Goal: Find specific page/section: Find specific page/section

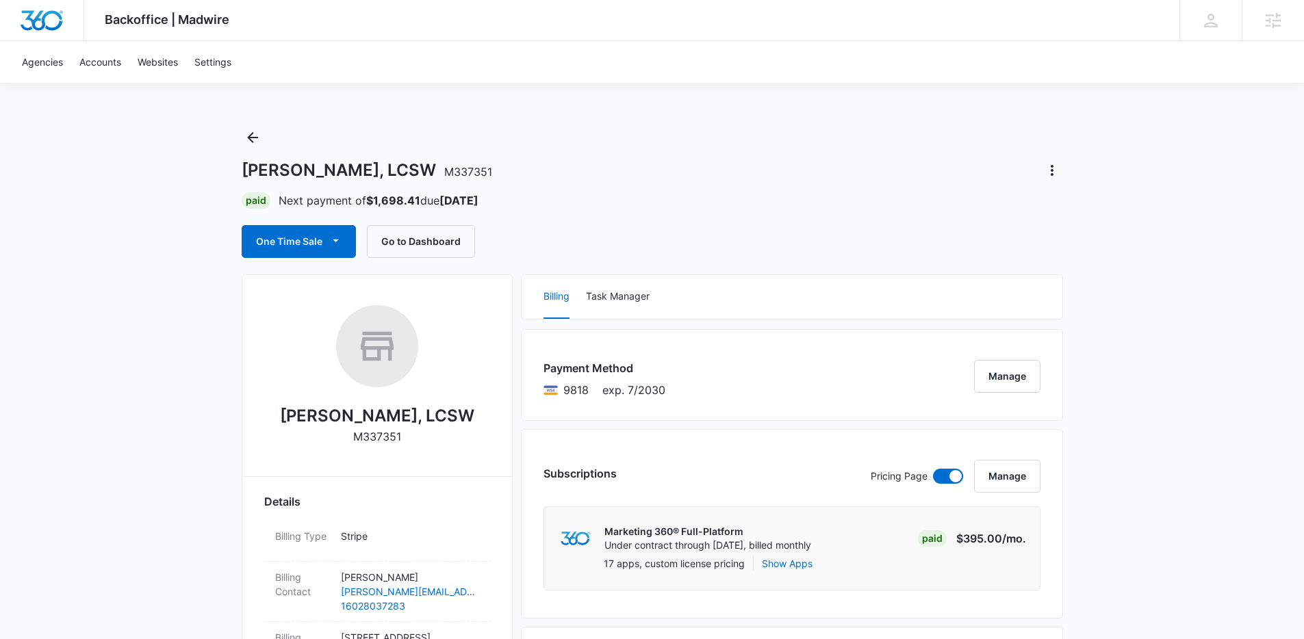
click at [389, 439] on p "M337351" at bounding box center [377, 436] width 48 height 16
copy p "M337351"
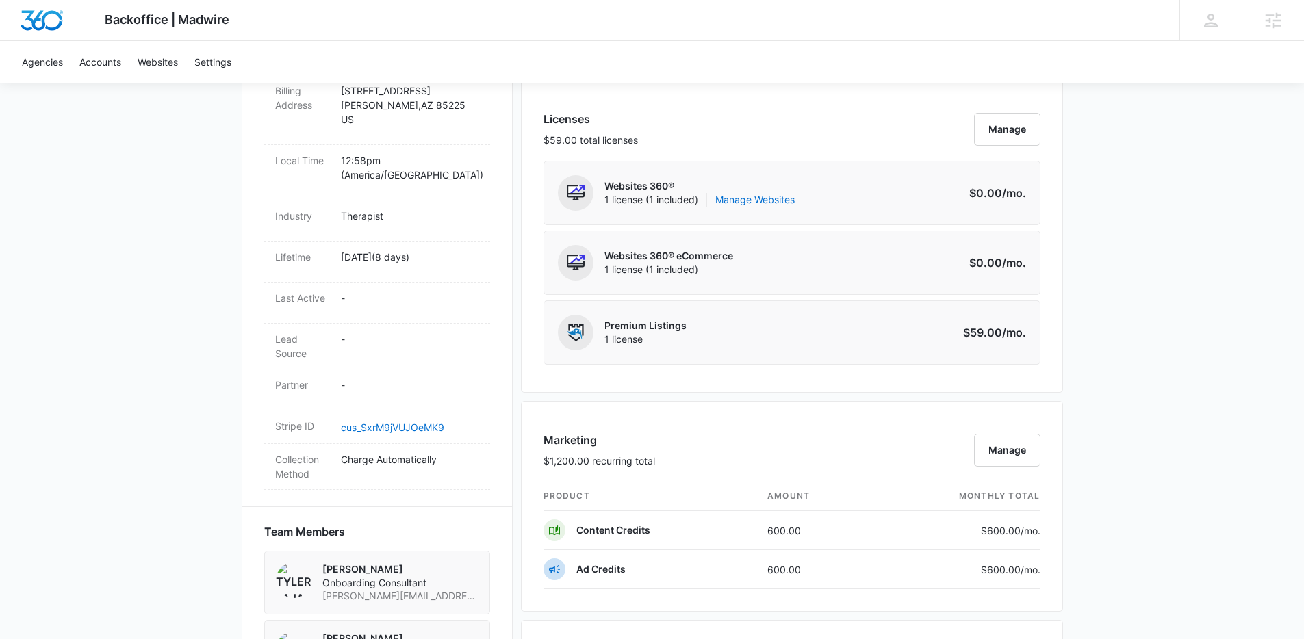
scroll to position [851, 0]
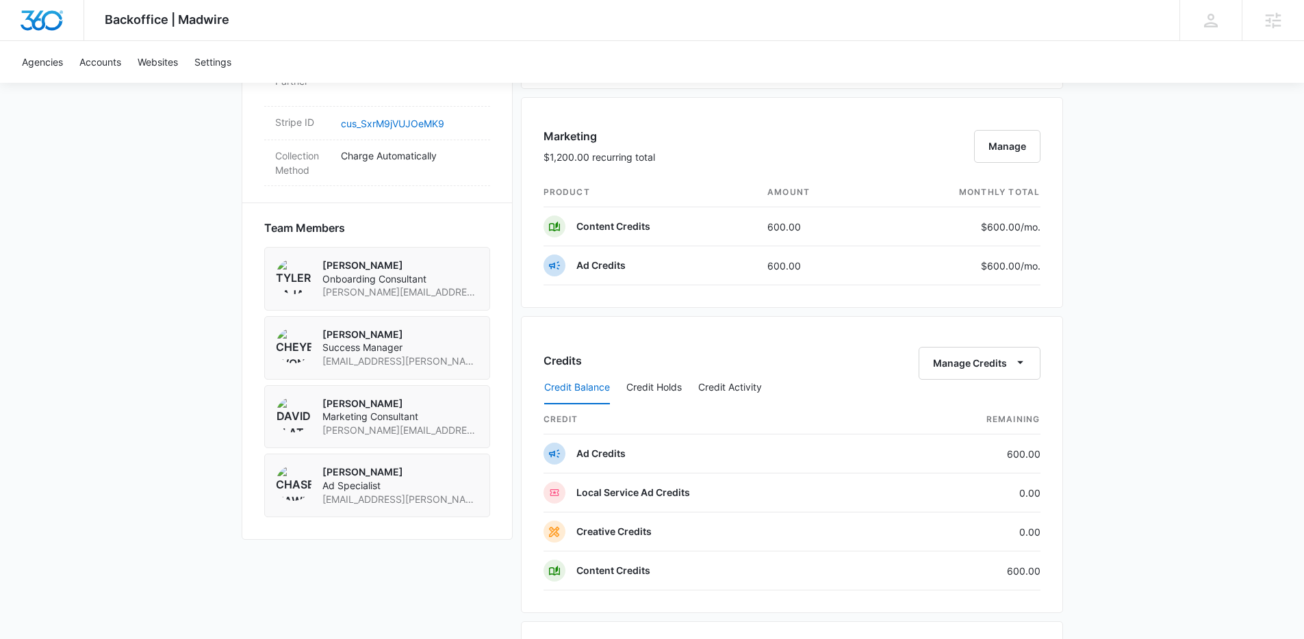
drag, startPoint x: 405, startPoint y: 459, endPoint x: 321, endPoint y: 461, distance: 84.2
click at [321, 465] on div "Chase Hawkinson Ad Specialist chase.hawkinson@madwire.com" at bounding box center [377, 485] width 203 height 40
copy p "Chase Hawkinson"
click at [103, 64] on link "Accounts" at bounding box center [100, 62] width 58 height 42
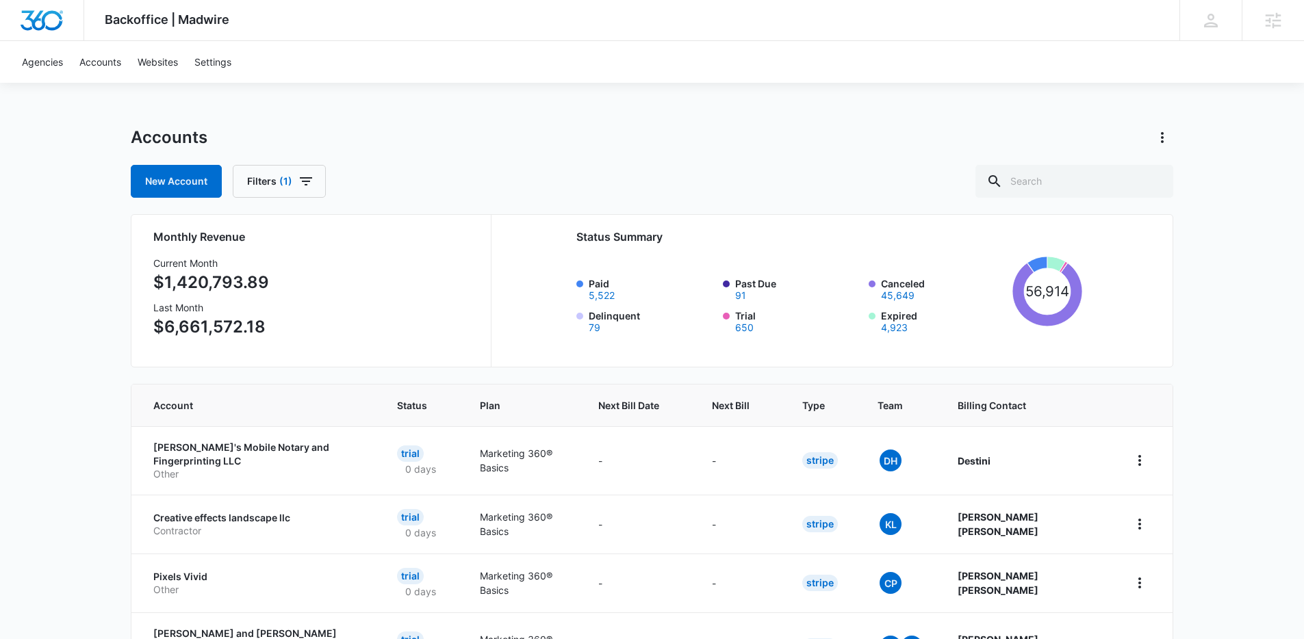
click at [217, 453] on p "Dee's Mobile Notary and Fingerprinting LLC" at bounding box center [258, 454] width 211 height 27
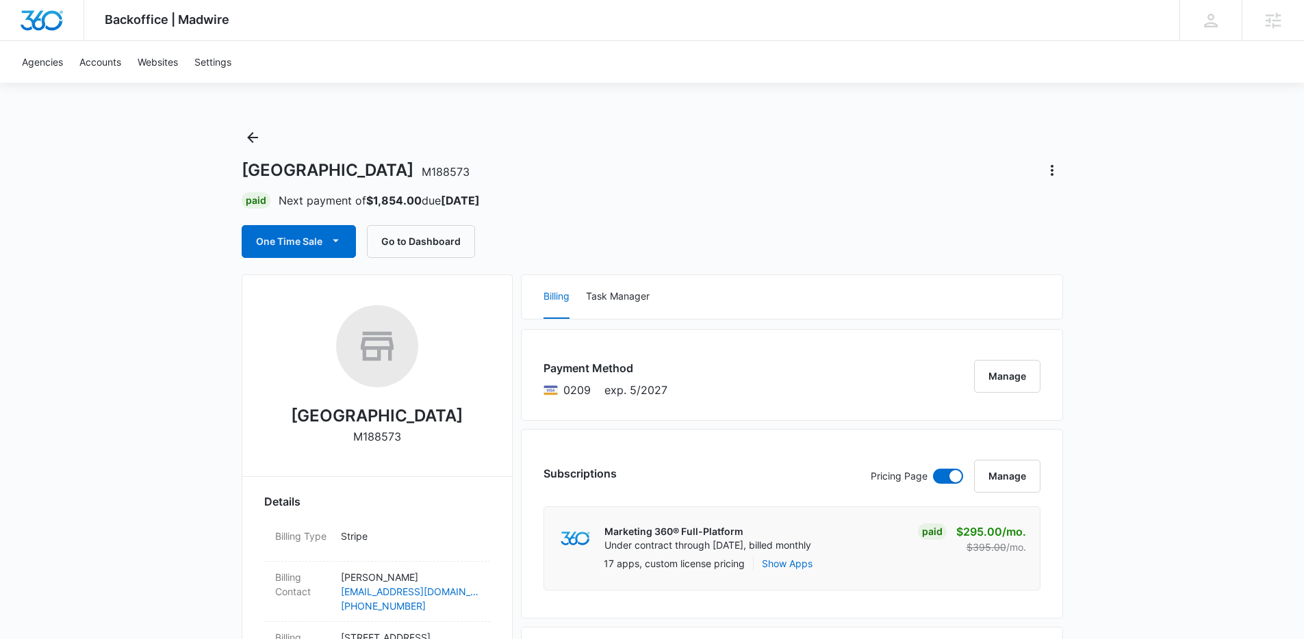
click at [377, 440] on p "M188573" at bounding box center [377, 436] width 48 height 16
copy p "8"
